Goal: Check status: Check status

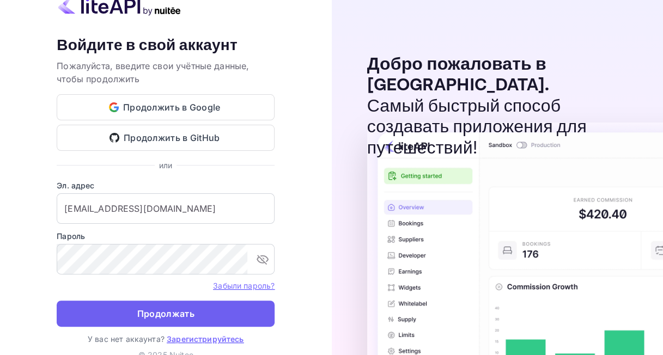
click at [142, 319] on ya-tr-span "Продолжать" at bounding box center [165, 314] width 57 height 15
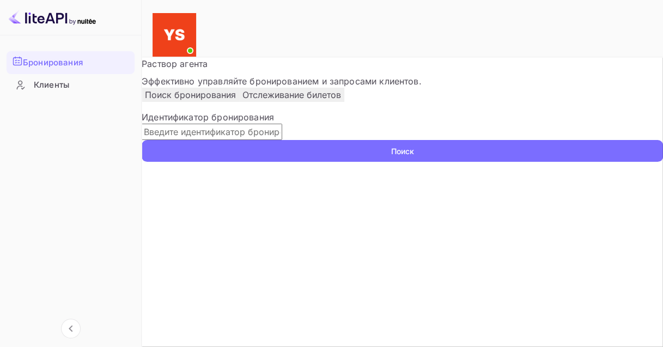
click at [223, 140] on input "text" at bounding box center [212, 132] width 141 height 16
paste input "9882686"
type input "9882686"
click at [189, 162] on button "Поиск" at bounding box center [403, 151] width 522 height 22
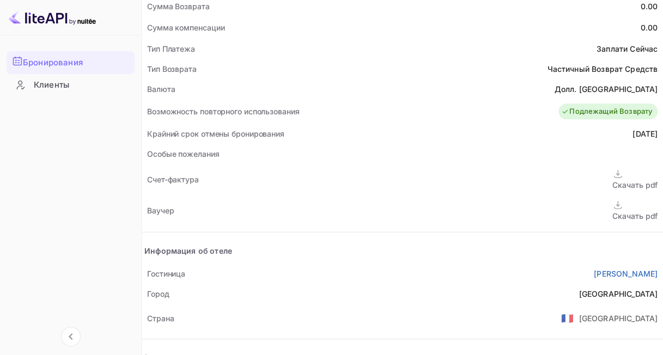
scroll to position [491, 0]
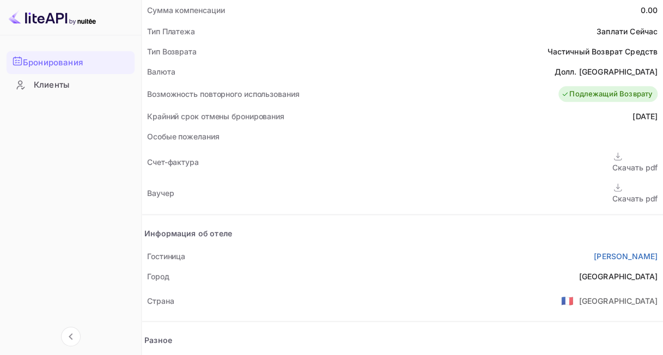
click at [613, 194] on ya-tr-span "Скачать pdf" at bounding box center [635, 198] width 45 height 9
